Goal: Task Accomplishment & Management: Complete application form

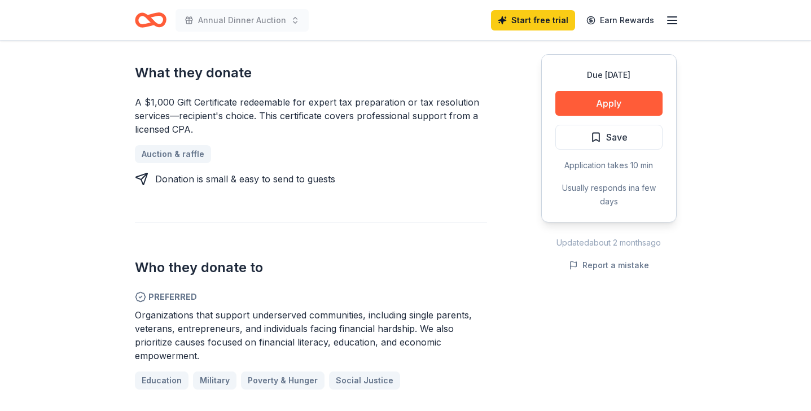
scroll to position [485, 0]
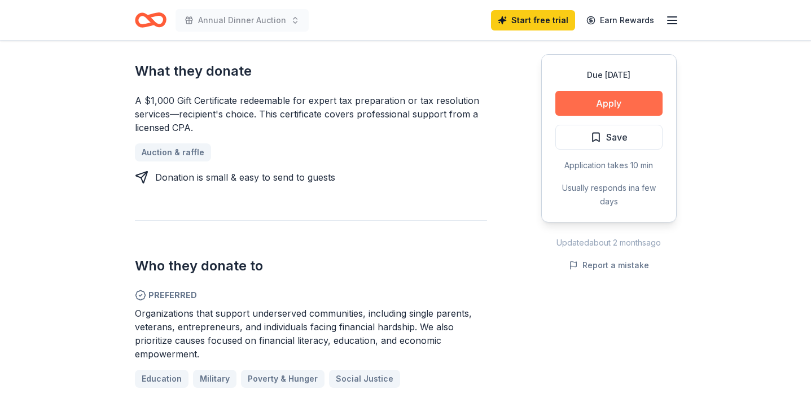
click at [599, 104] on button "Apply" at bounding box center [608, 103] width 107 height 25
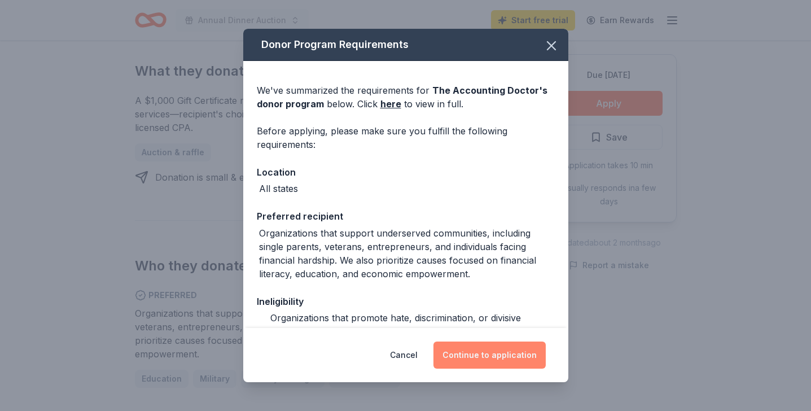
click at [493, 352] on button "Continue to application" at bounding box center [490, 354] width 112 height 27
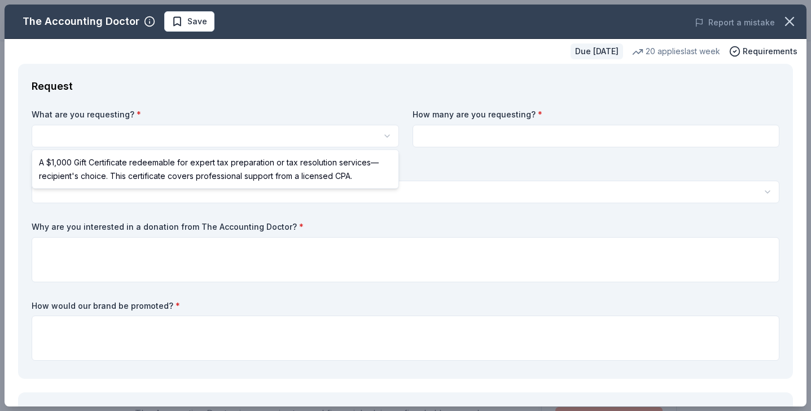
scroll to position [0, 0]
select select "A $1,000 Gift Certificate redeemable for expert tax preparation or tax resoluti…"
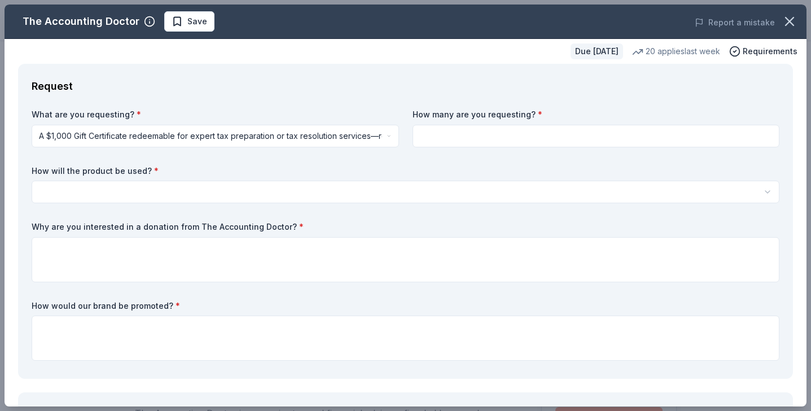
click at [509, 139] on input at bounding box center [596, 136] width 367 height 23
type input "1"
click at [106, 199] on body "Annual Dinner Auction Save Apply Due [DATE] Share The Accounting Doctor New • 1…" at bounding box center [405, 205] width 811 height 411
click at [765, 192] on html "Annual Dinner Auction Save Apply Due [DATE] Share The Accounting Doctor New • 1…" at bounding box center [405, 205] width 811 height 411
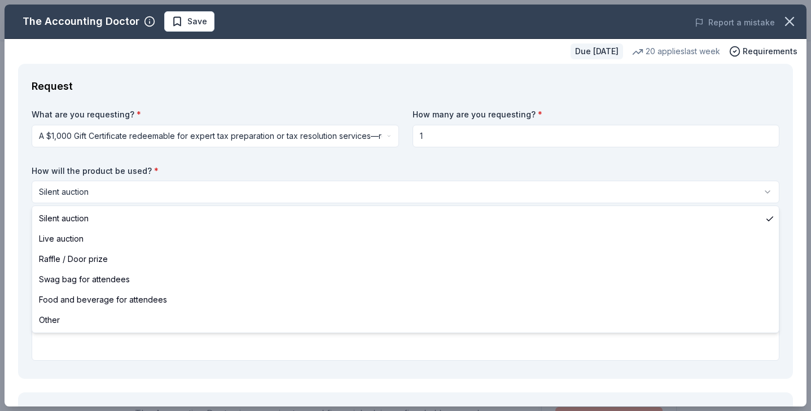
select select "raffleDoorPrize"
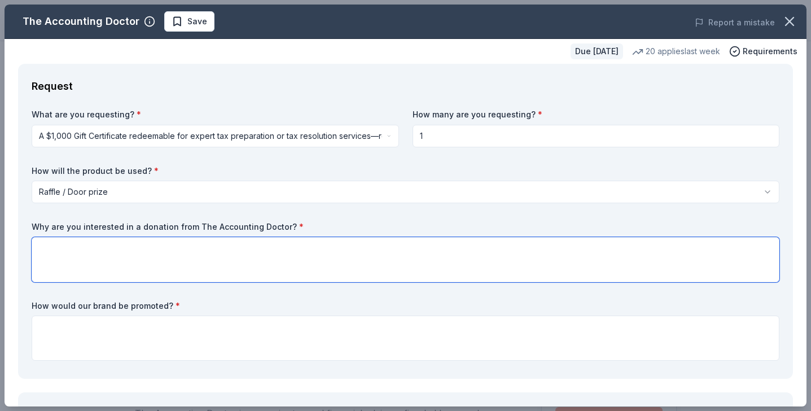
click at [160, 249] on textarea at bounding box center [406, 259] width 748 height 45
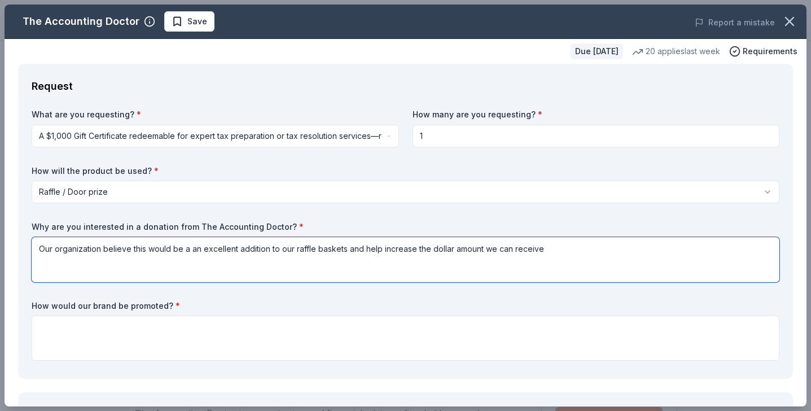
click at [130, 252] on textarea "Our organization believe this would be a an excellent addition to our raffle ba…" at bounding box center [406, 259] width 748 height 45
click at [551, 253] on textarea "Our organization believes this would be a an excellent addition to our raffle b…" at bounding box center [406, 259] width 748 height 45
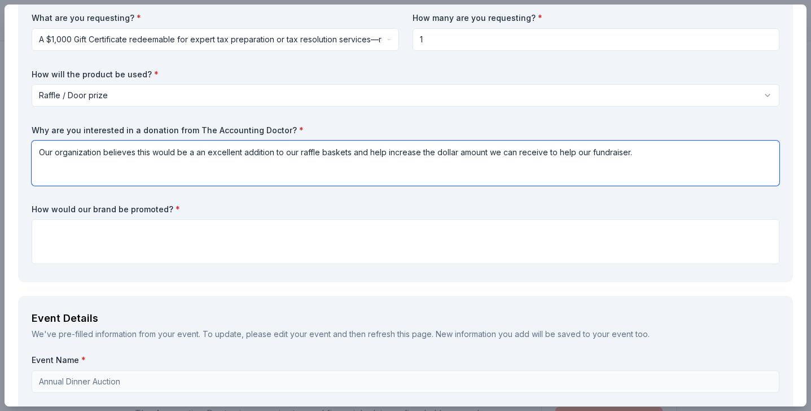
scroll to position [100, 0]
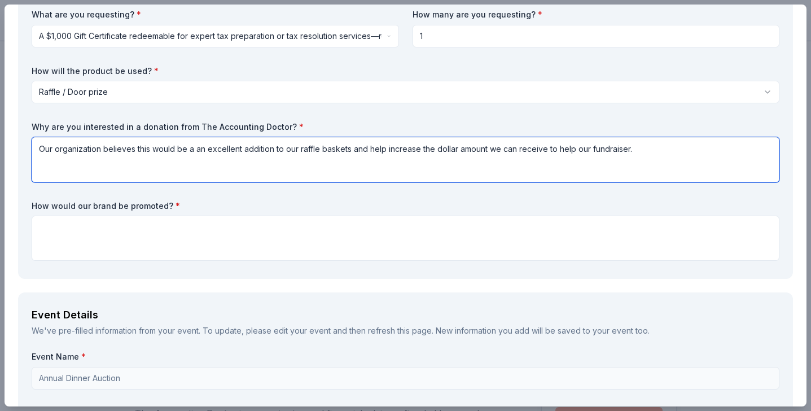
type textarea "Our organization believes this would be a an excellent addition to our raffle b…"
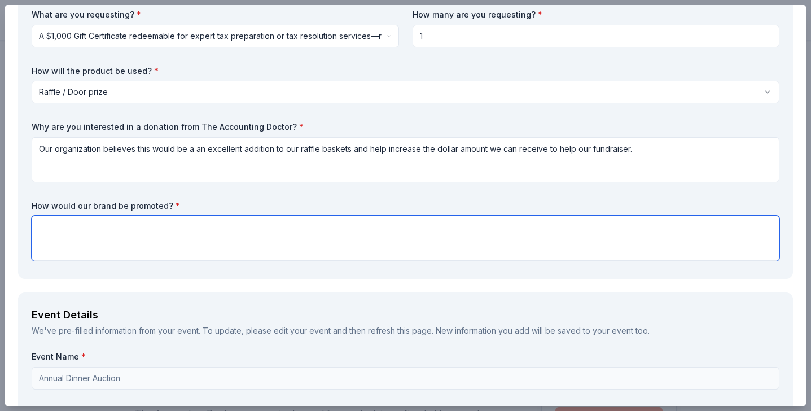
click at [113, 240] on textarea at bounding box center [406, 238] width 748 height 45
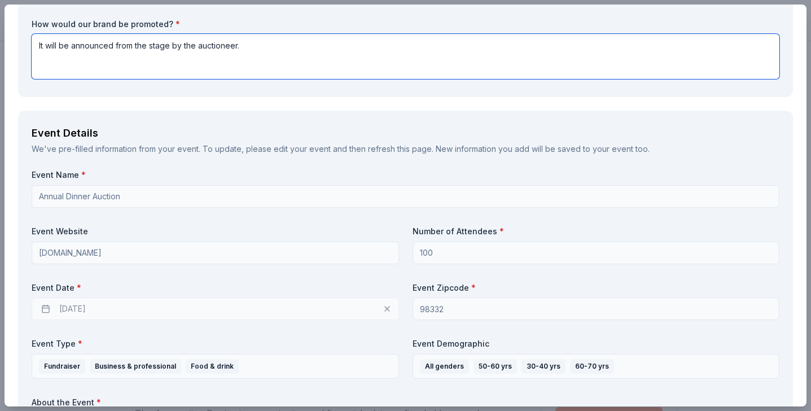
scroll to position [305, 0]
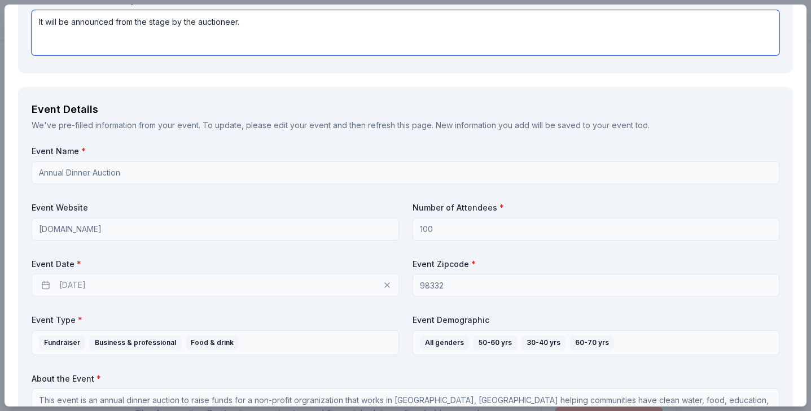
type textarea "It will be announced from the stage by the auctioneer."
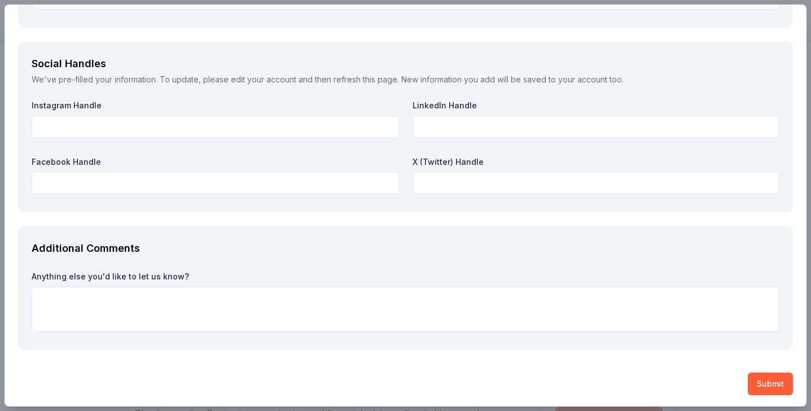
scroll to position [1264, 0]
click at [770, 376] on button "Submit" at bounding box center [770, 382] width 45 height 23
